Goal: Task Accomplishment & Management: Use online tool/utility

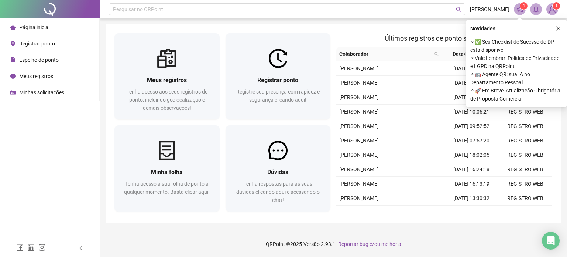
click at [26, 44] on span "Registrar ponto" at bounding box center [37, 44] width 36 height 6
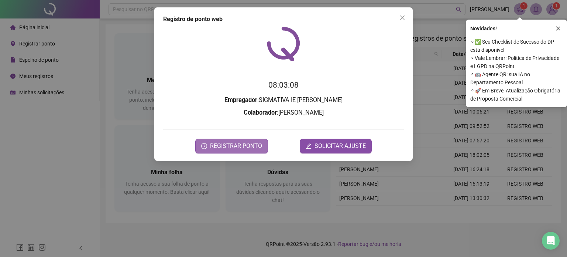
click at [235, 146] on span "REGISTRAR PONTO" at bounding box center [236, 145] width 52 height 9
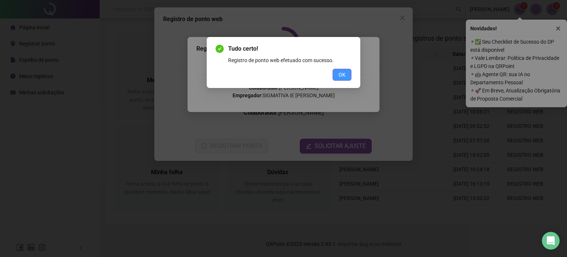
click at [346, 73] on button "OK" at bounding box center [342, 75] width 19 height 12
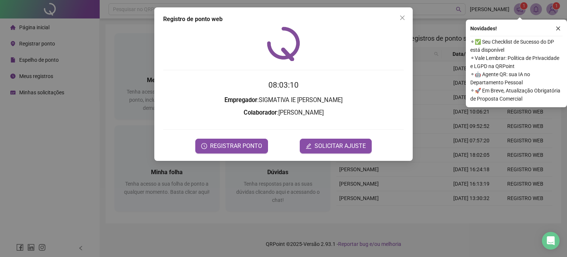
drag, startPoint x: 399, startPoint y: 17, endPoint x: 408, endPoint y: 16, distance: 9.4
click at [399, 17] on span "Close" at bounding box center [403, 18] width 12 height 6
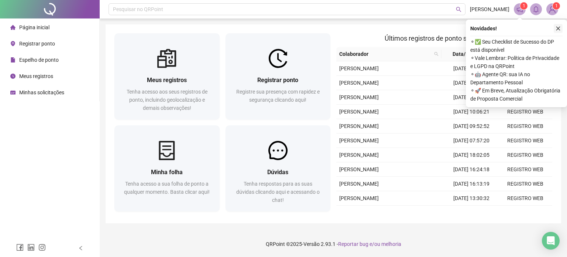
click at [560, 31] on icon "close" at bounding box center [558, 28] width 5 height 5
